Goal: Use online tool/utility: Utilize a website feature to perform a specific function

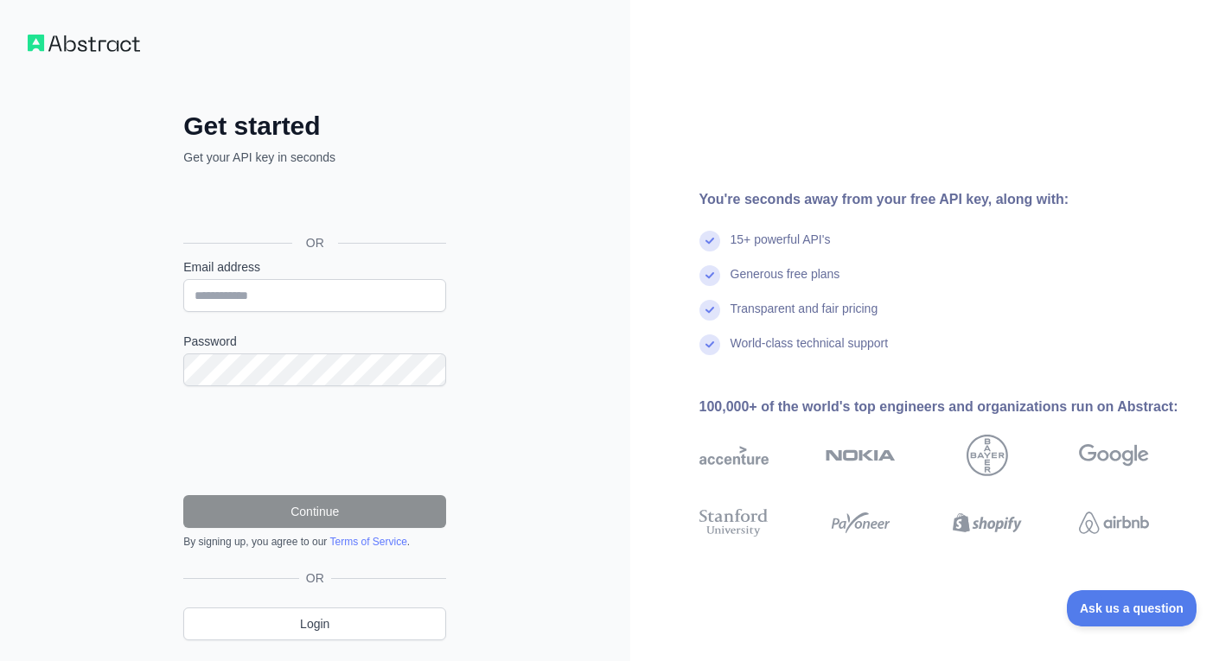
click at [964, 300] on div "Transparent and fair pricing" at bounding box center [952, 317] width 506 height 35
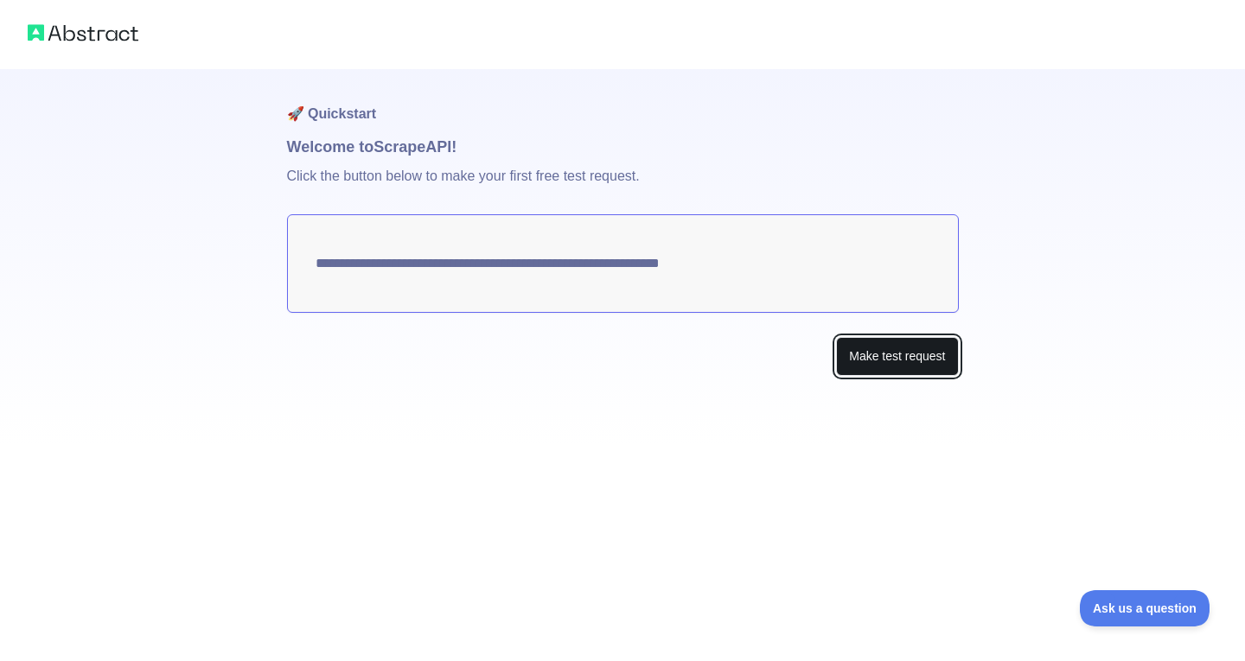
click at [887, 366] on button "Make test request" at bounding box center [897, 356] width 122 height 39
click at [872, 362] on button "Make test request" at bounding box center [897, 356] width 122 height 39
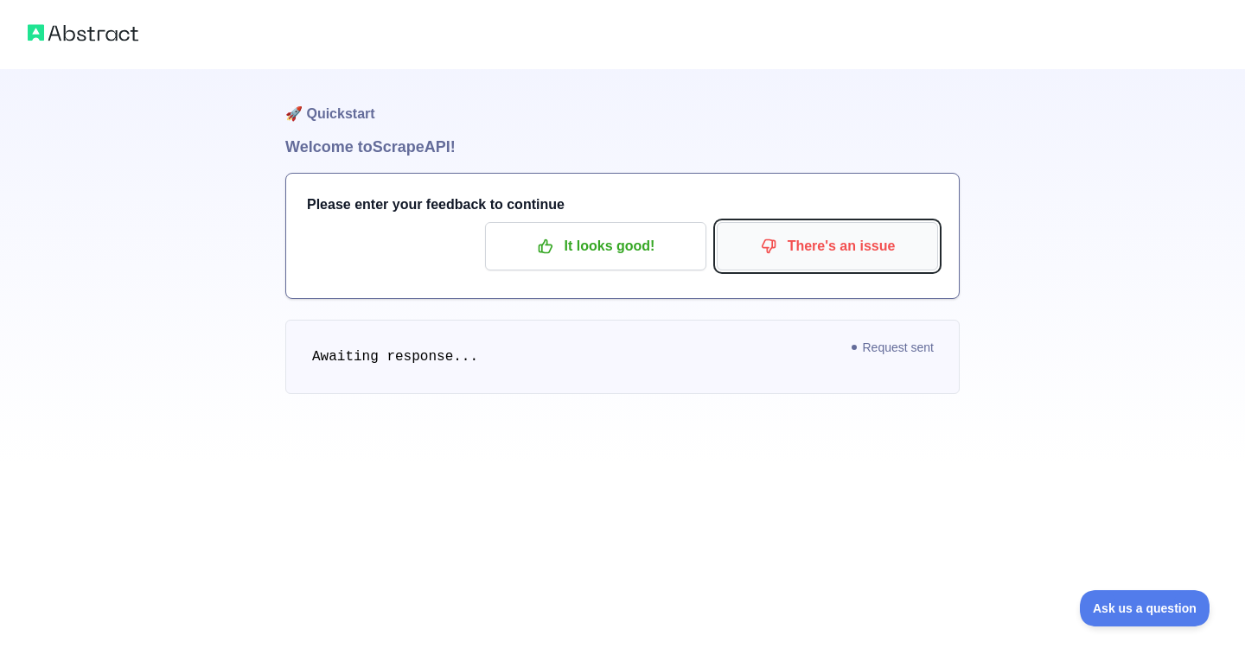
click at [874, 256] on p "There's an issue" at bounding box center [827, 246] width 195 height 29
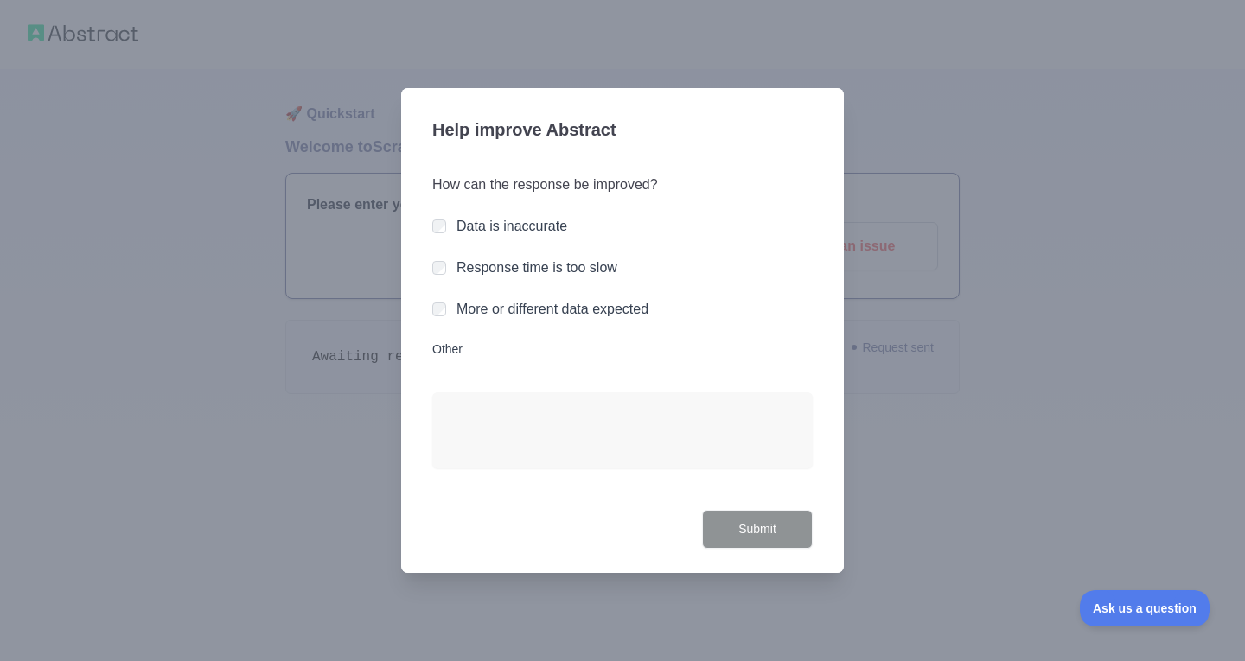
click at [534, 275] on label "Response time is too slow" at bounding box center [536, 267] width 161 height 15
click at [735, 522] on button "Submit" at bounding box center [757, 529] width 111 height 39
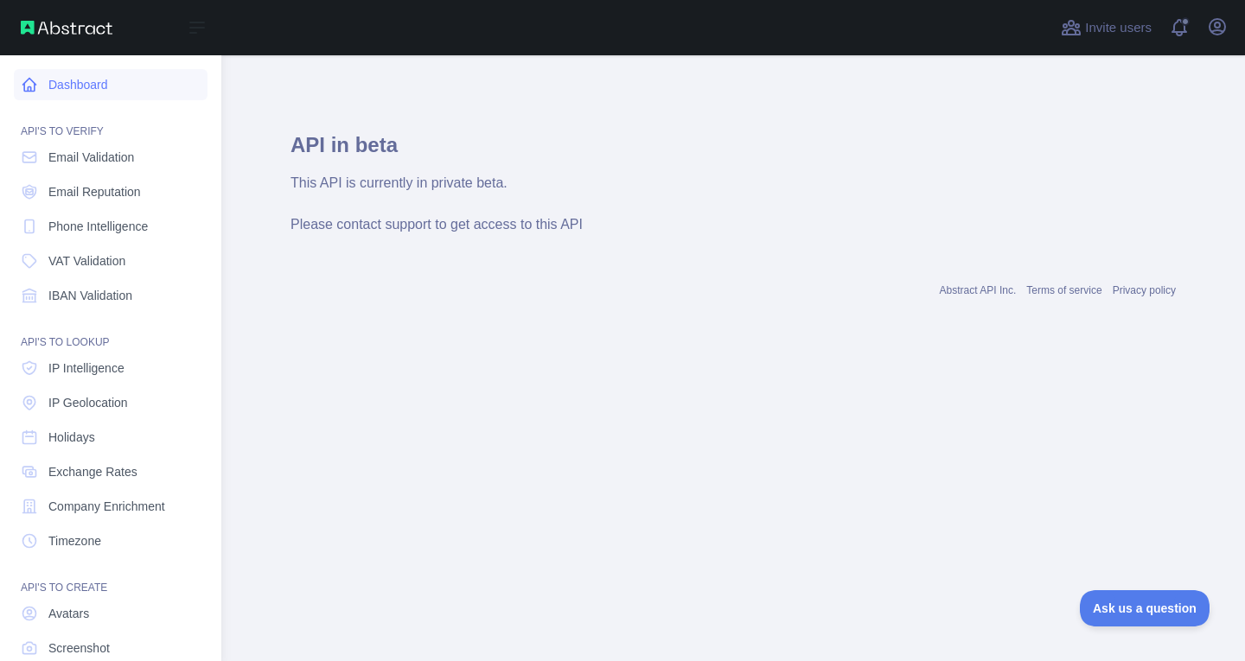
click at [81, 79] on link "Dashboard" at bounding box center [111, 84] width 194 height 31
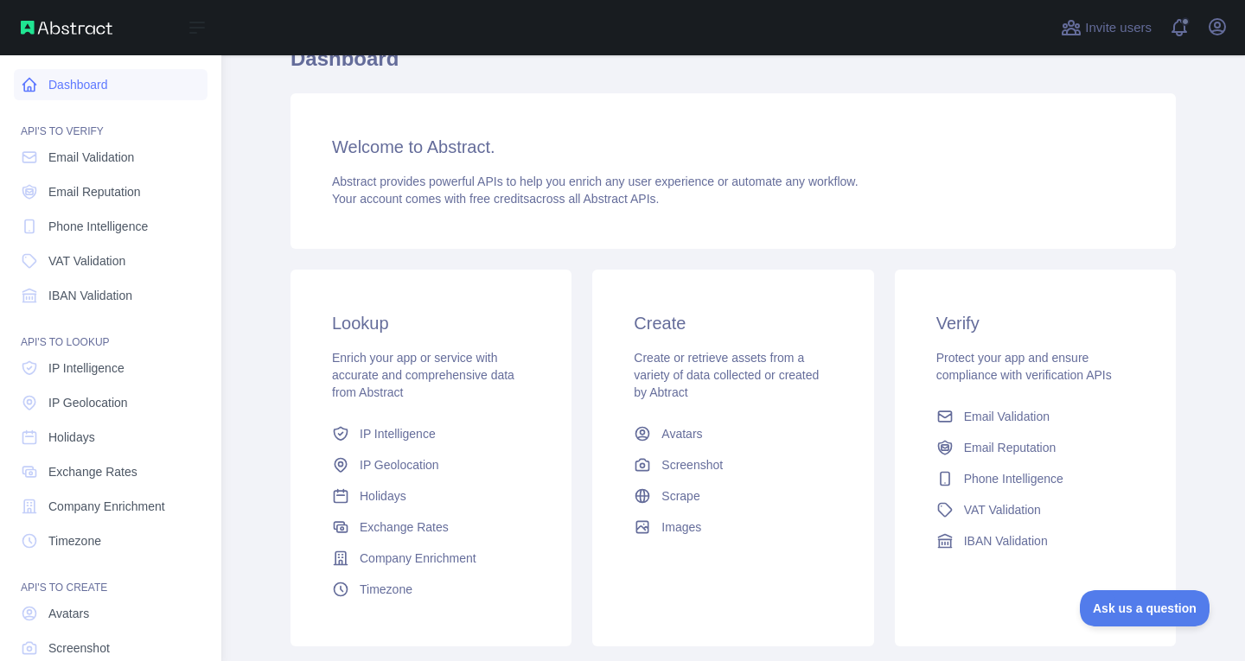
click at [86, 89] on link "Dashboard" at bounding box center [111, 84] width 194 height 31
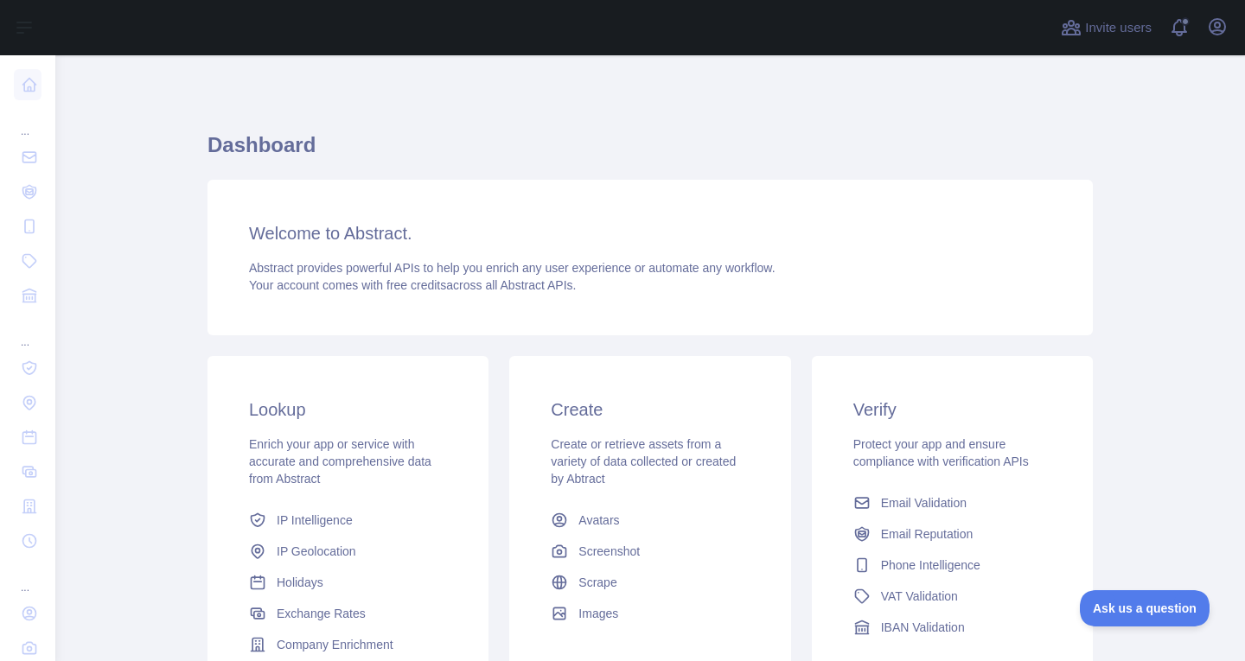
scroll to position [200, 0]
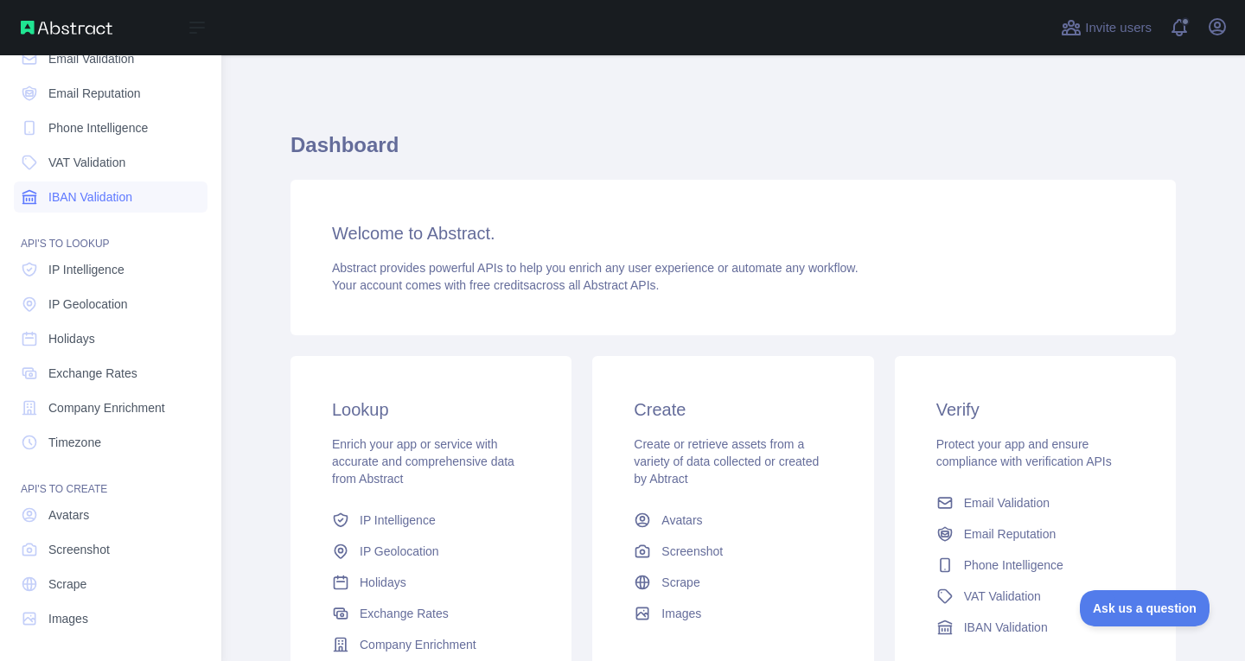
scroll to position [99, 0]
click at [110, 572] on link "Scrape" at bounding box center [111, 583] width 194 height 31
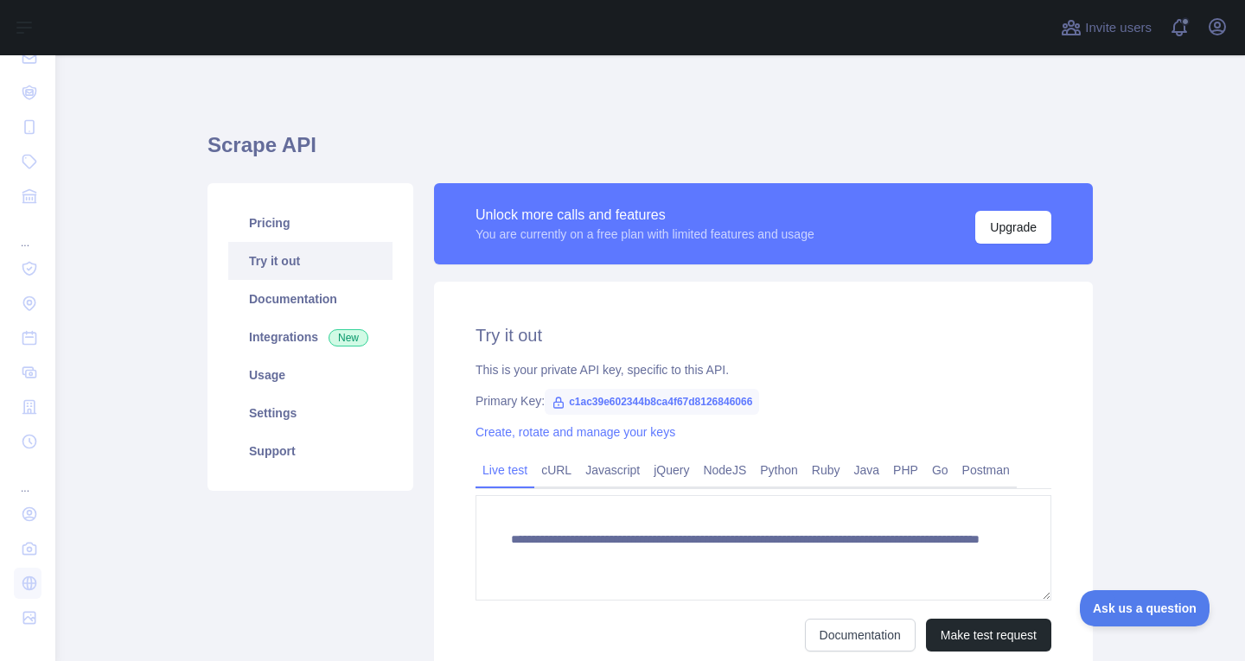
scroll to position [86, 0]
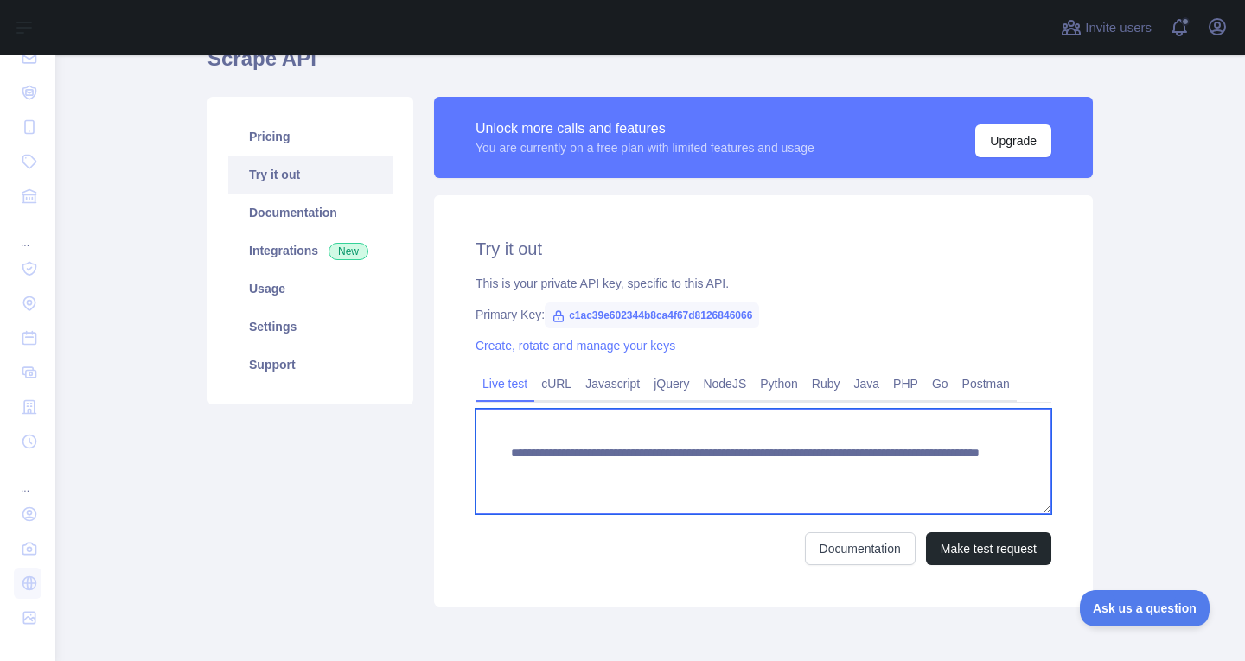
drag, startPoint x: 787, startPoint y: 471, endPoint x: 924, endPoint y: 475, distance: 136.6
click at [924, 475] on textarea "**********" at bounding box center [763, 461] width 576 height 105
drag, startPoint x: 924, startPoint y: 475, endPoint x: 827, endPoint y: 476, distance: 96.8
click at [827, 476] on textarea "**********" at bounding box center [763, 461] width 576 height 105
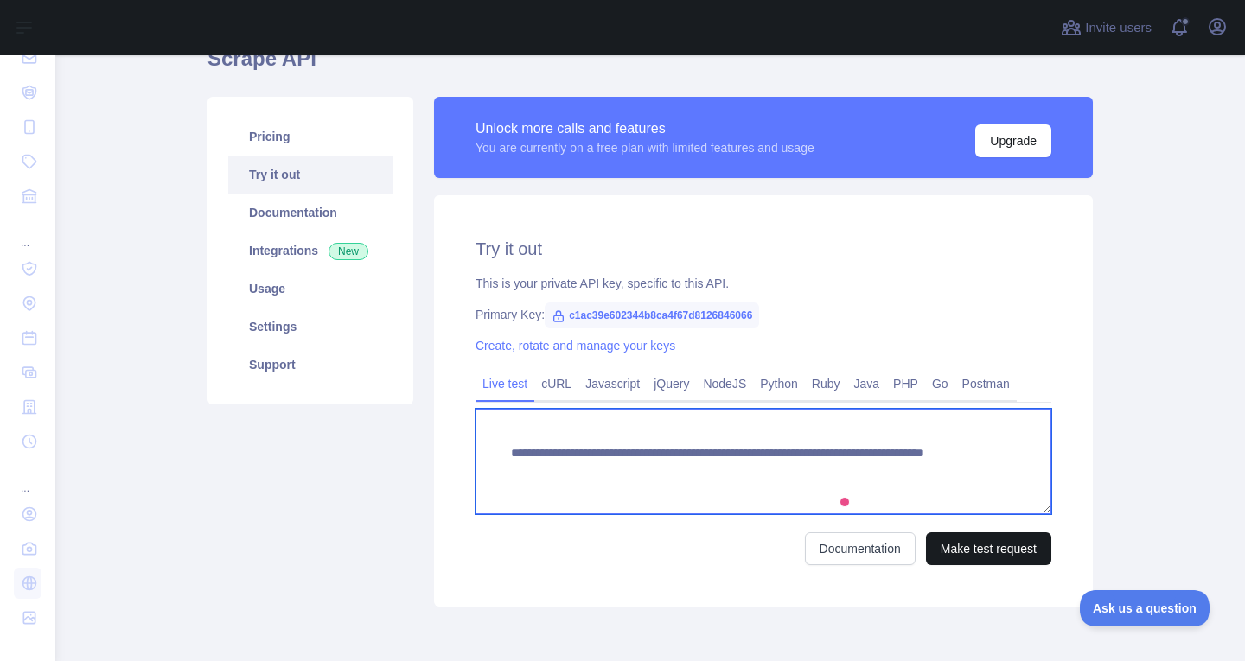
type textarea "**********"
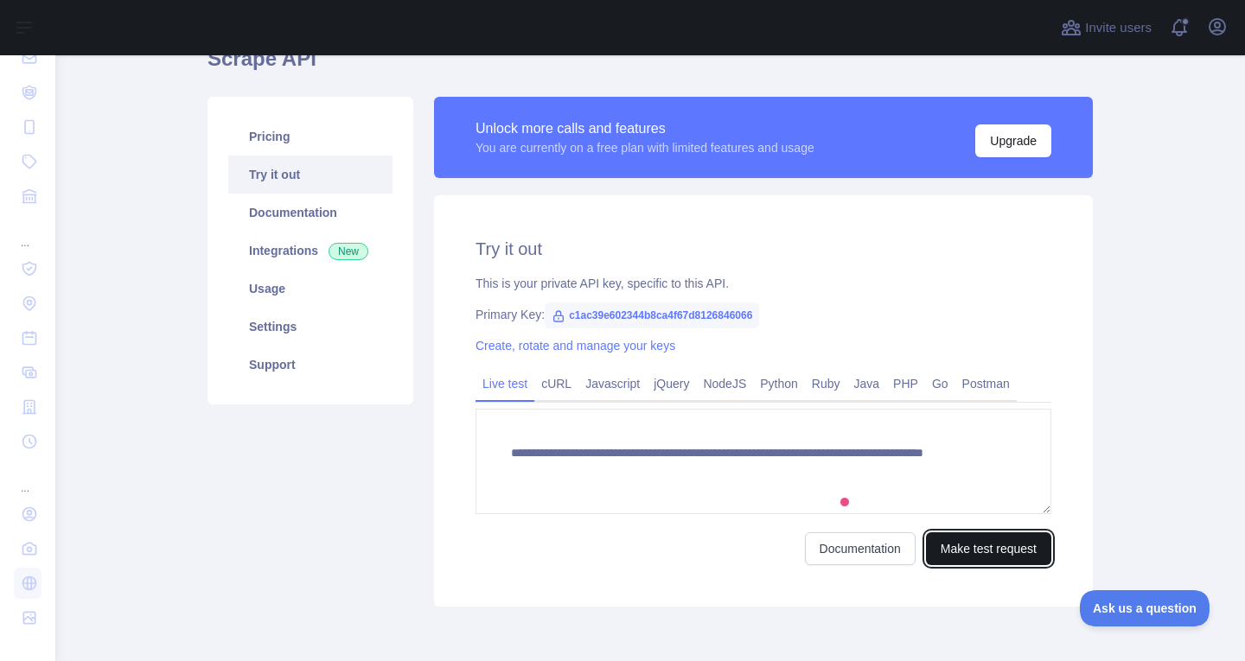
click at [944, 552] on button "Make test request" at bounding box center [988, 548] width 125 height 33
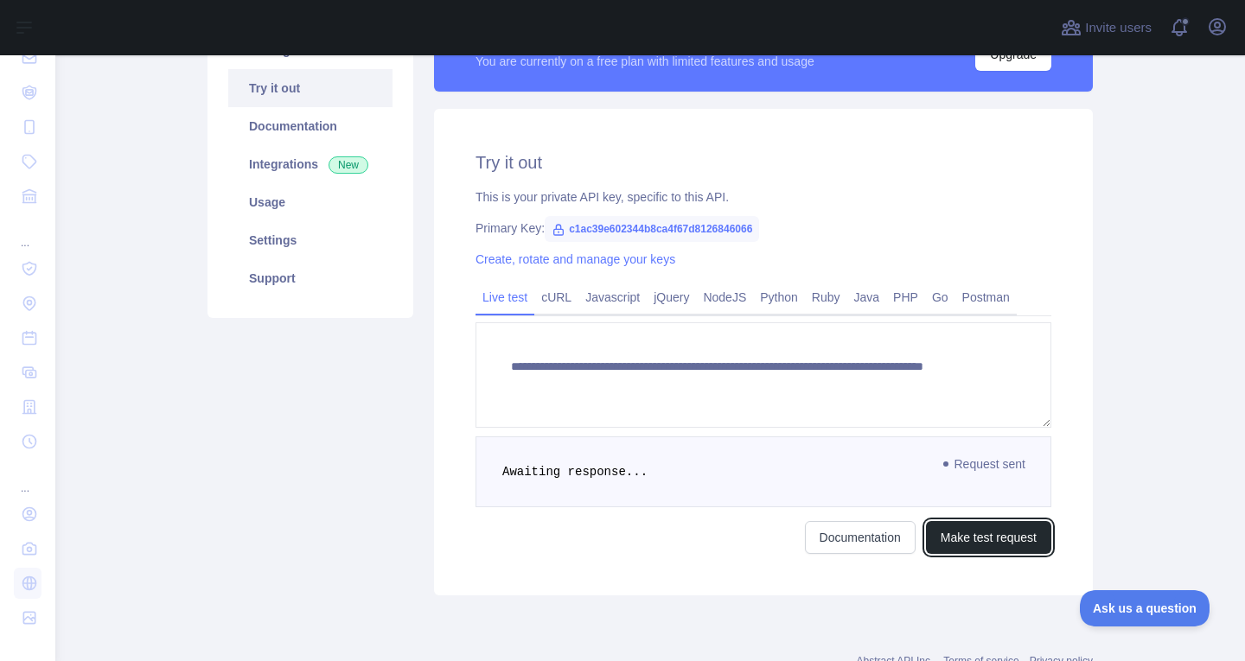
scroll to position [235, 0]
